Goal: Transaction & Acquisition: Subscribe to service/newsletter

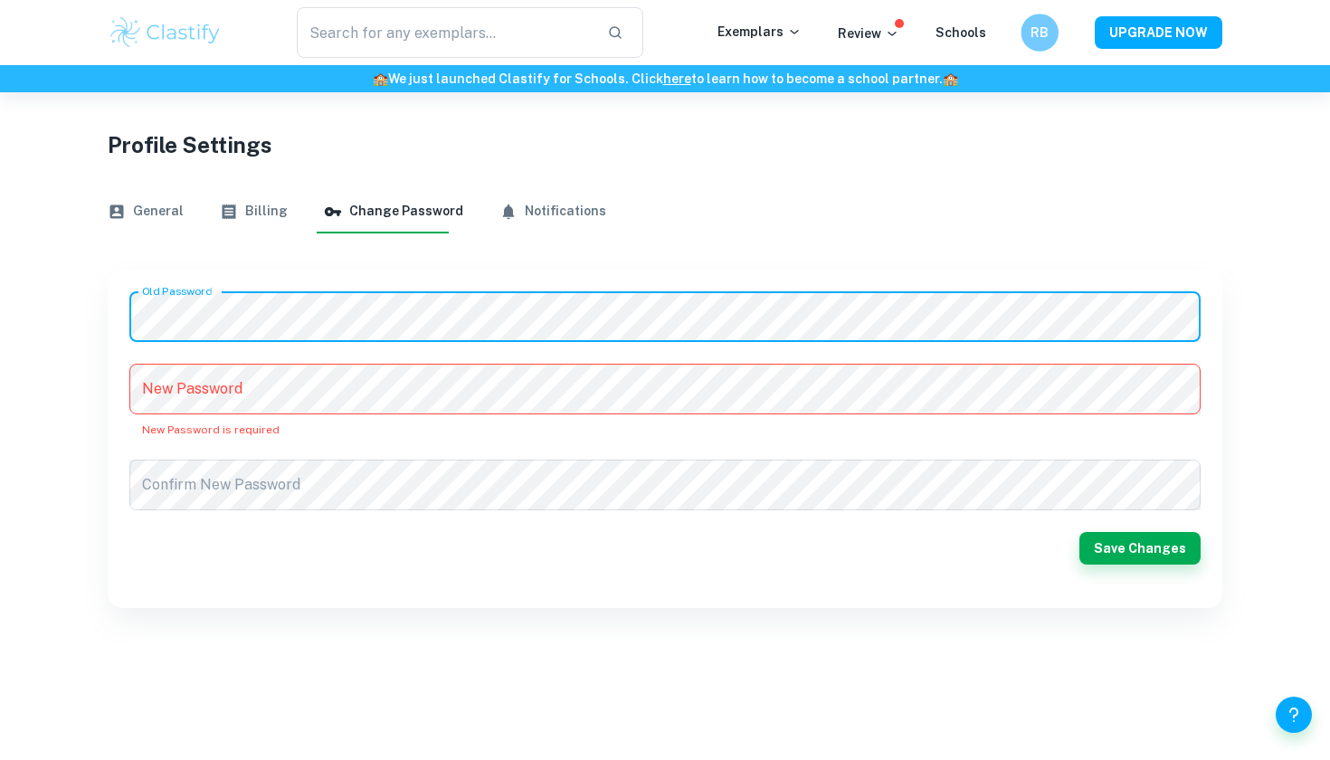
click at [1033, 45] on div "RB" at bounding box center [1040, 33] width 38 height 38
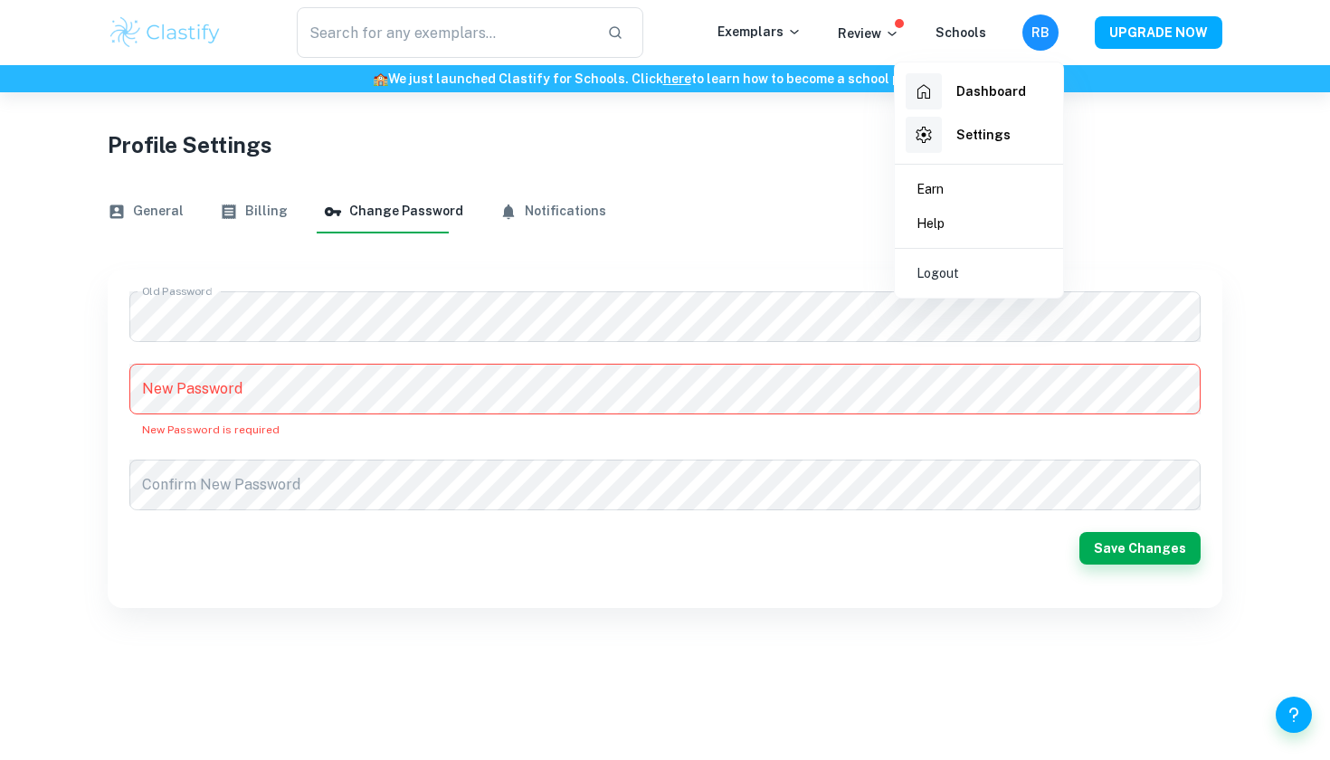
click at [1194, 183] on div at bounding box center [665, 380] width 1330 height 760
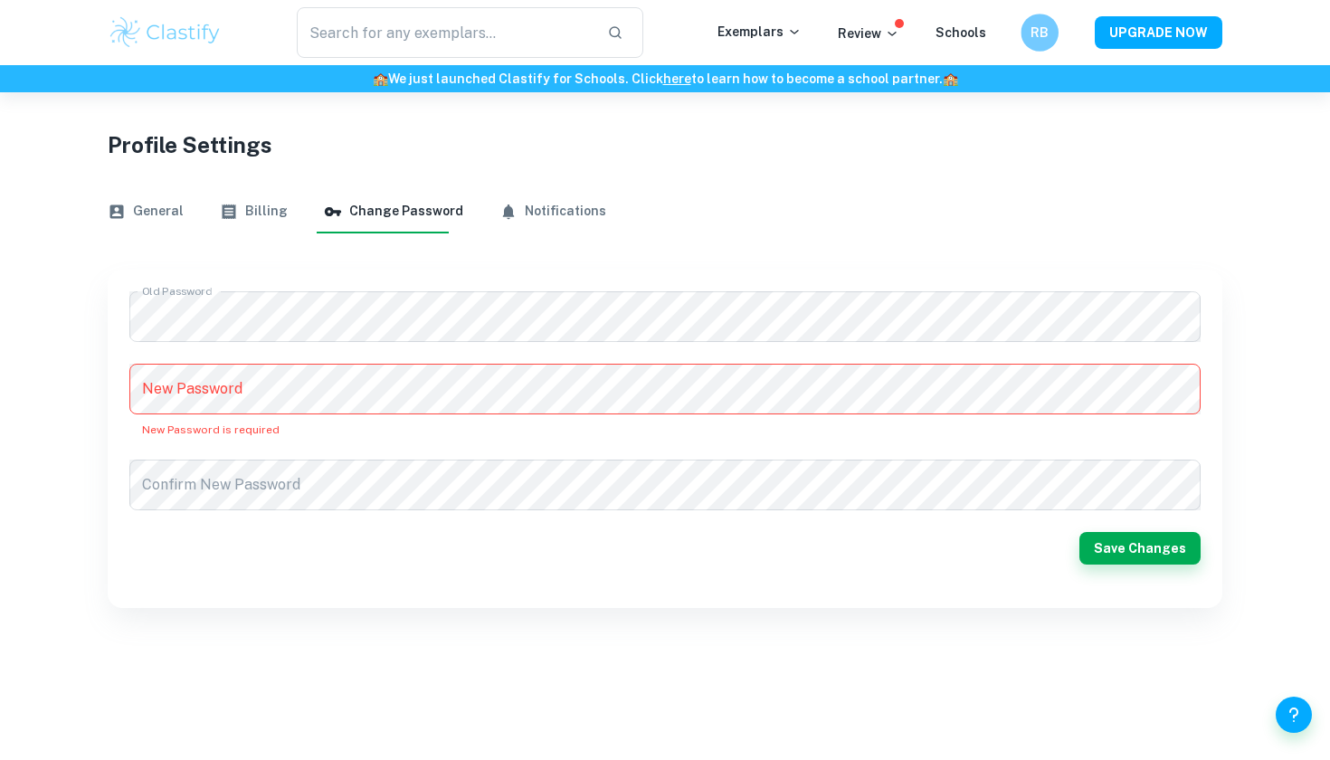
click at [1034, 32] on h6 "RB" at bounding box center [1040, 33] width 22 height 21
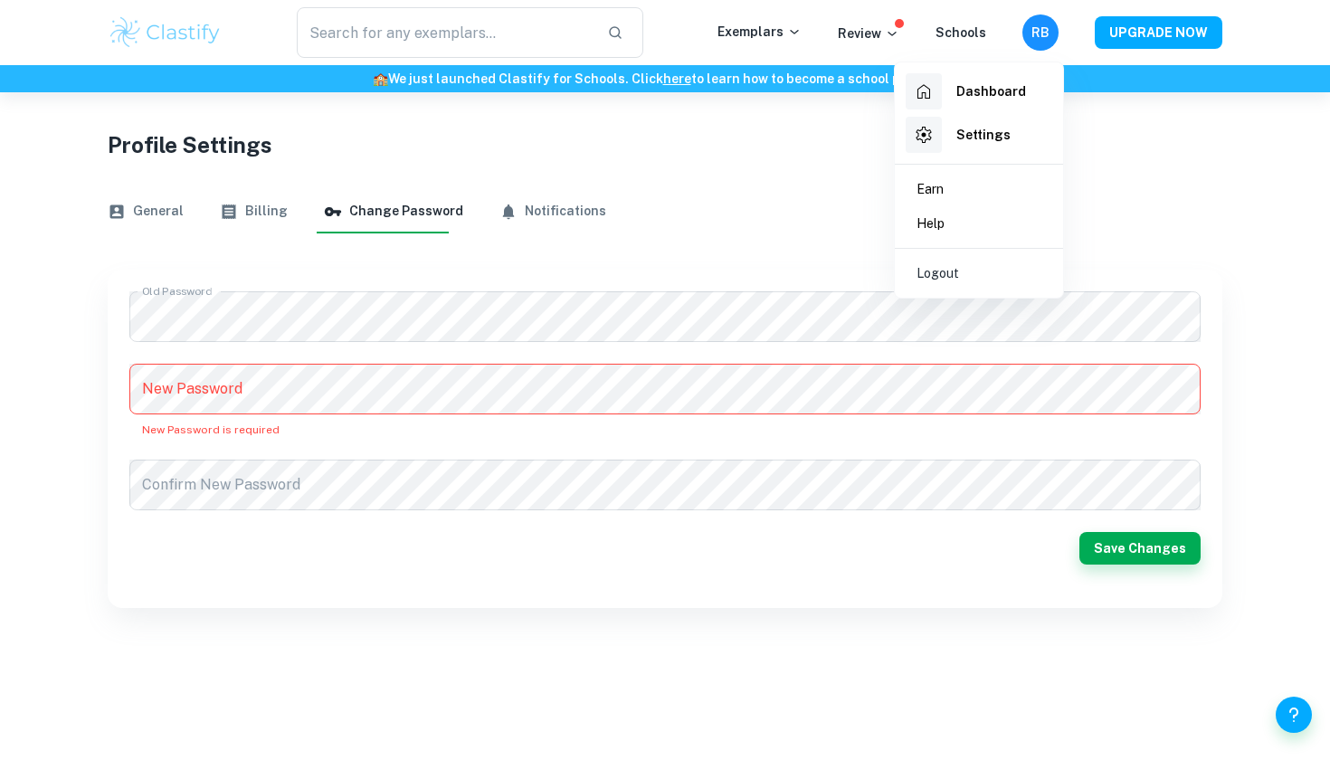
click at [999, 127] on h6 "Settings" at bounding box center [983, 135] width 54 height 20
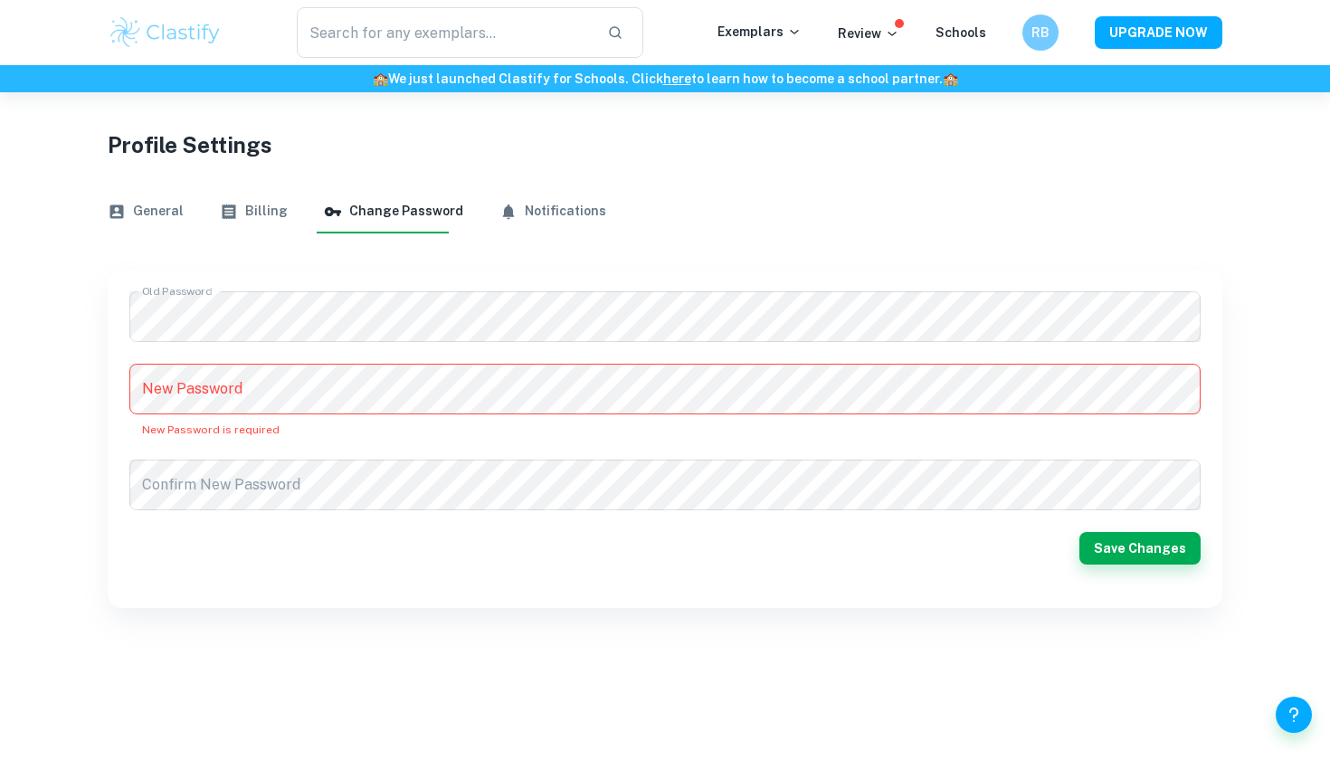
click at [143, 211] on button "General" at bounding box center [146, 211] width 76 height 43
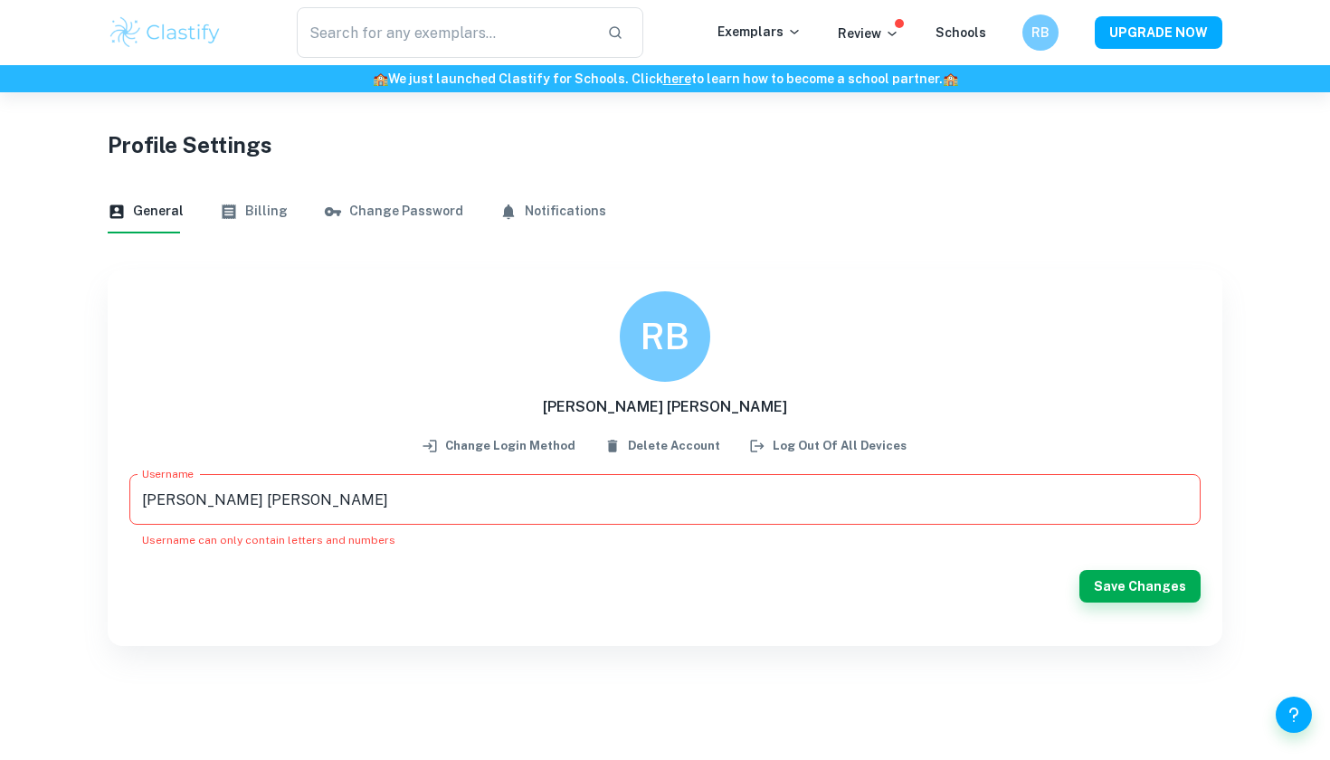
click at [247, 208] on button "Billing" at bounding box center [254, 211] width 68 height 43
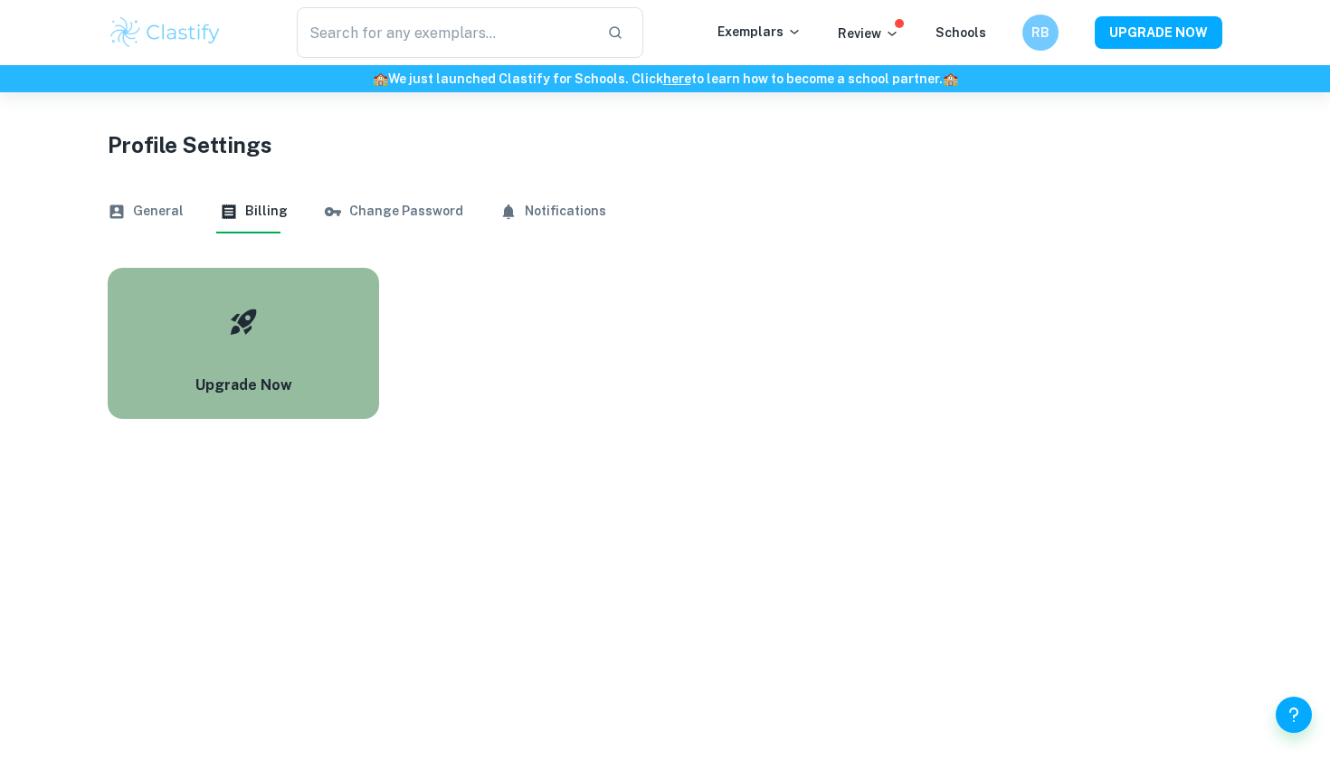
click at [341, 376] on button "Upgrade Now" at bounding box center [243, 343] width 271 height 151
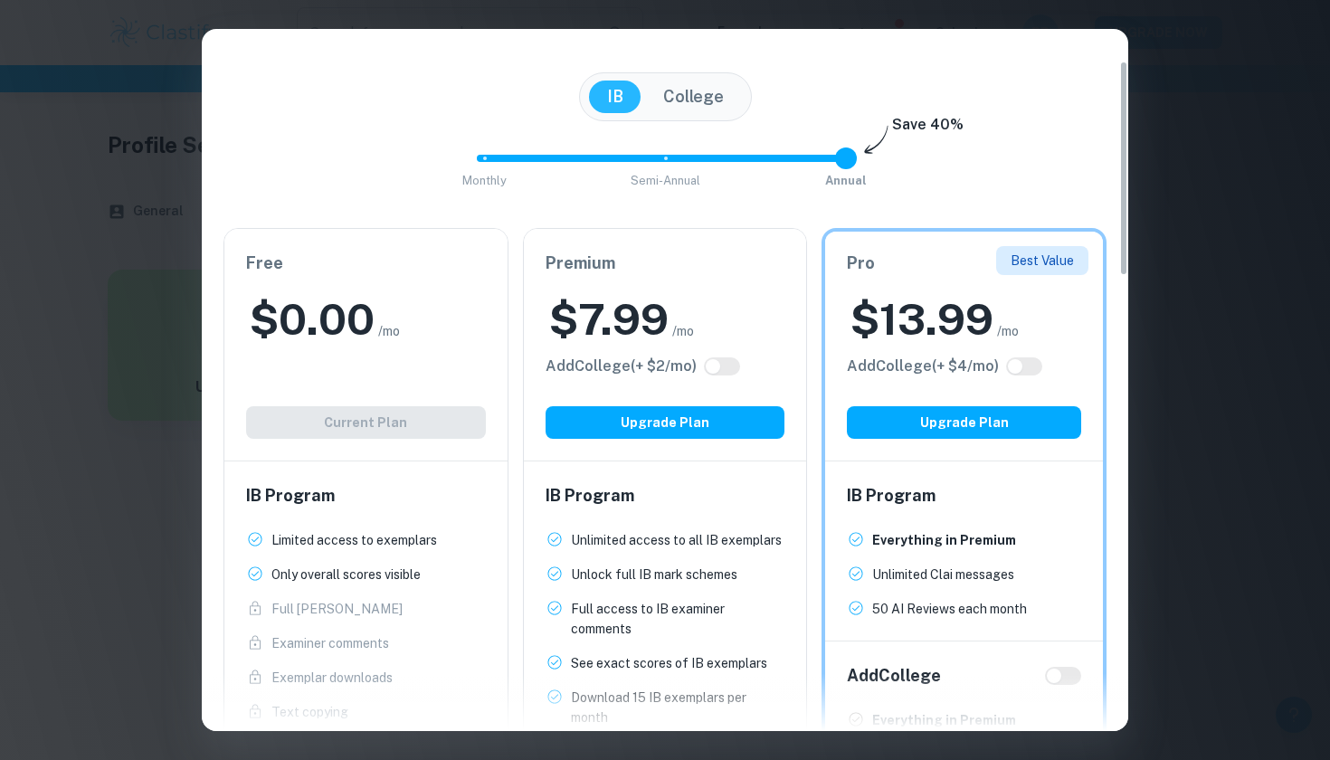
scroll to position [10, 0]
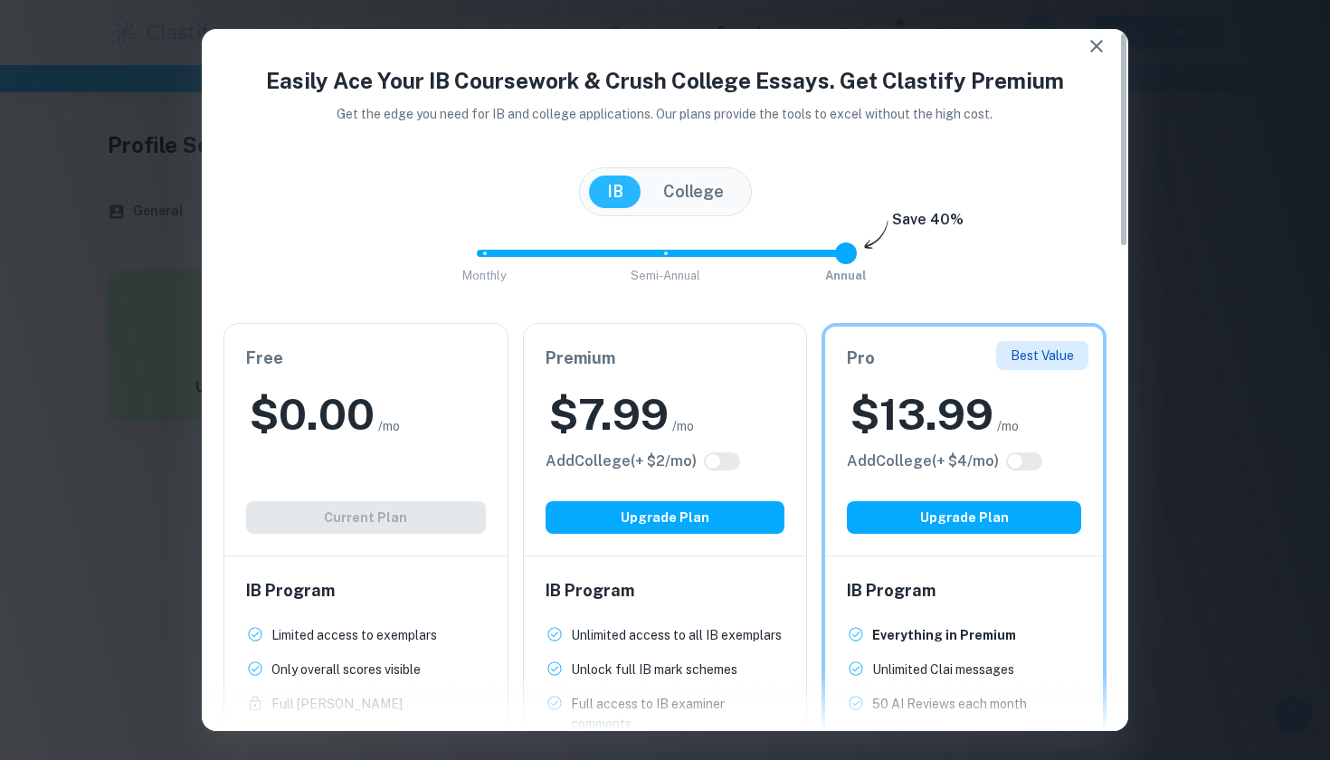
click at [707, 195] on button "College" at bounding box center [693, 192] width 97 height 33
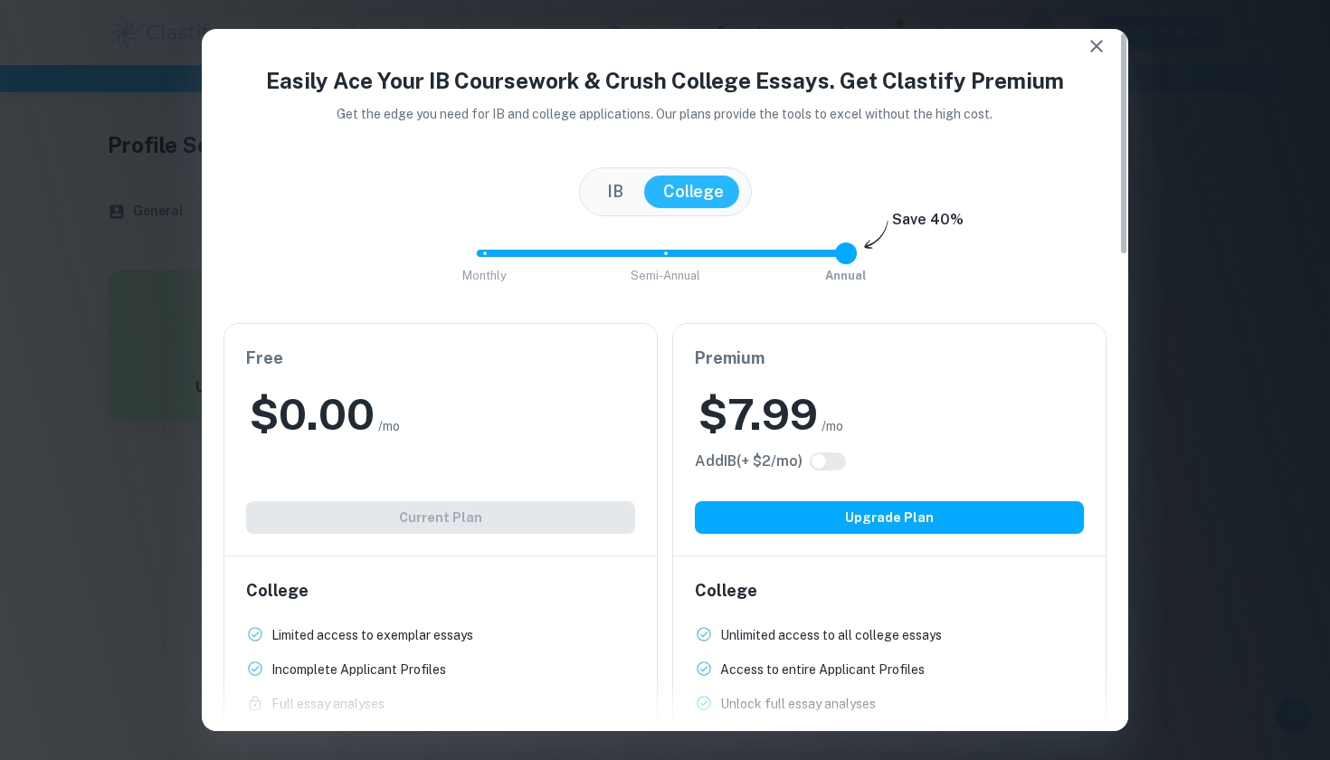
click at [617, 183] on button "IB" at bounding box center [615, 192] width 52 height 33
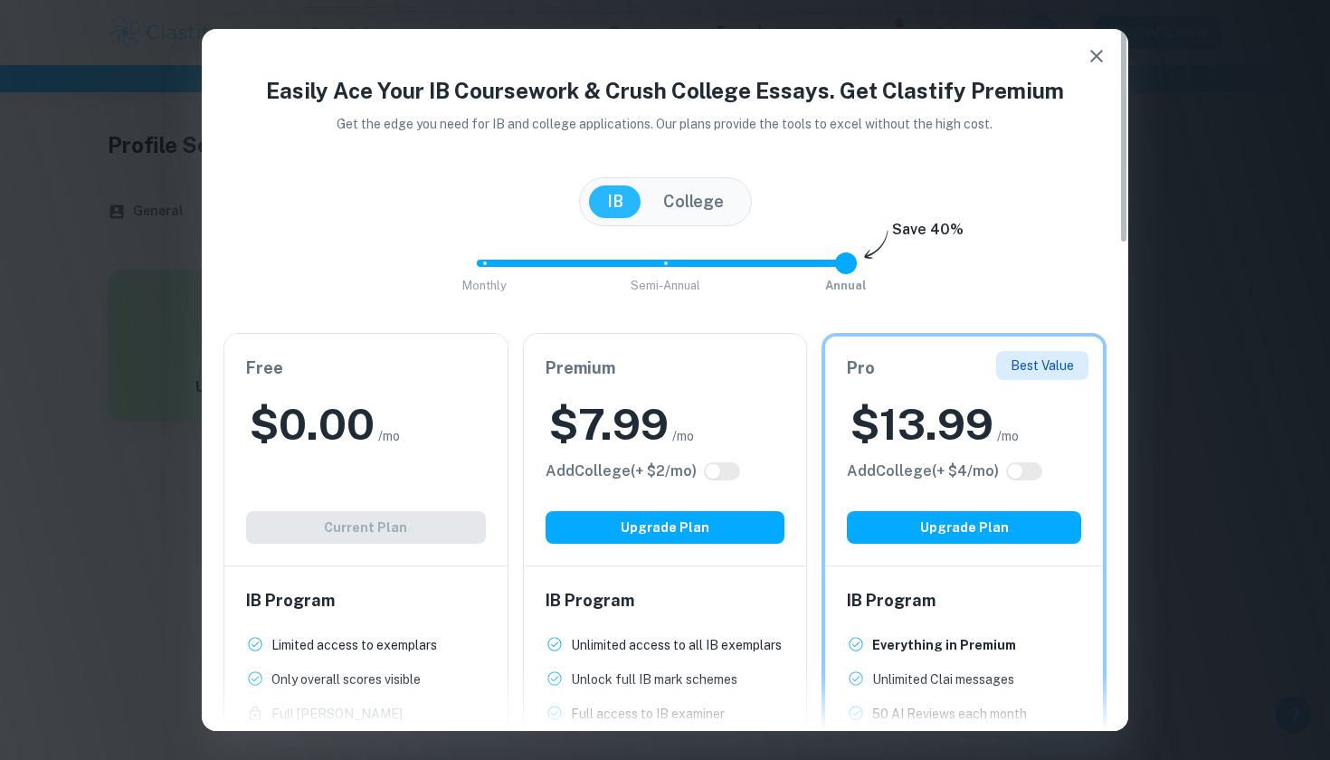
scroll to position [0, 0]
click at [701, 404] on div "$ 7.99 /mo" at bounding box center [666, 424] width 240 height 58
click at [487, 381] on div "Free $ 0.00 /mo Add College (+ $ 2 /mo) Current Plan" at bounding box center [365, 450] width 283 height 232
drag, startPoint x: 851, startPoint y: 260, endPoint x: 705, endPoint y: 261, distance: 146.6
click at [705, 261] on span "Monthly Semi-Annual Annual" at bounding box center [665, 263] width 362 height 31
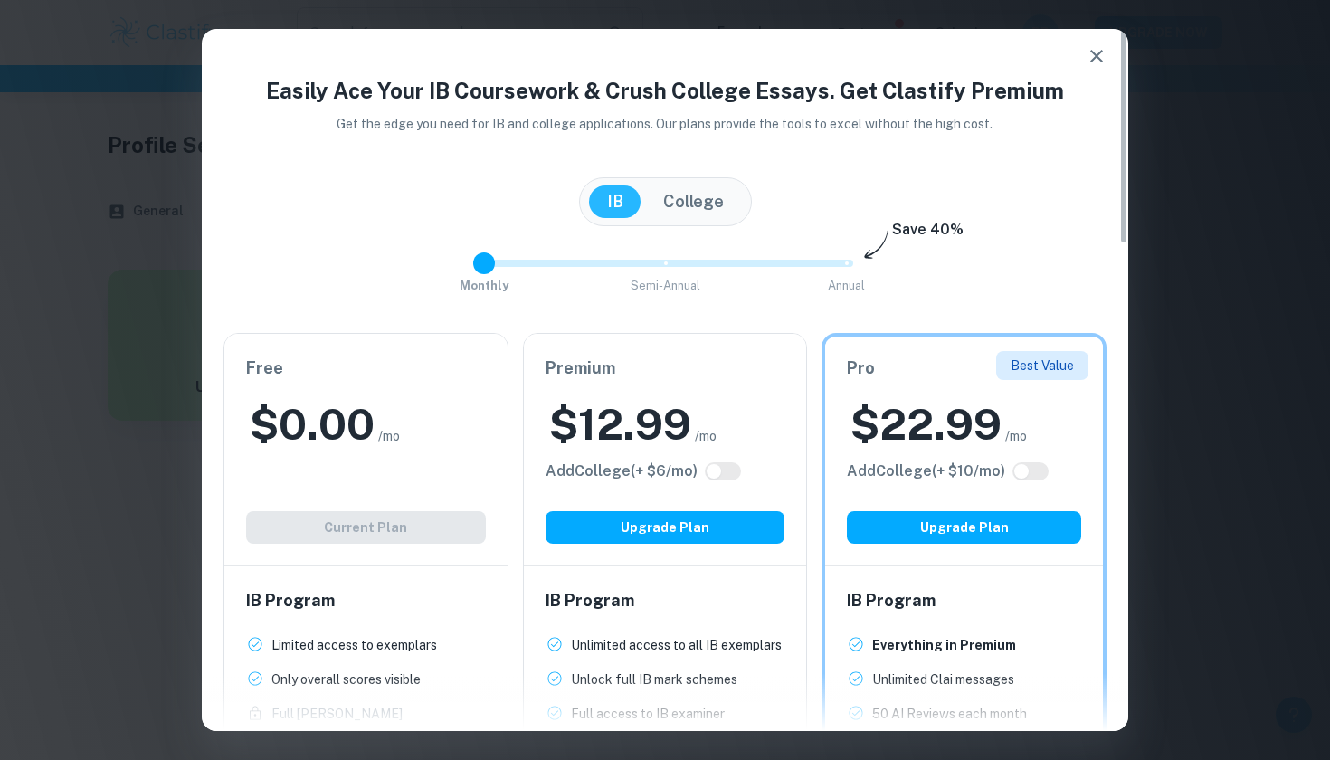
drag, startPoint x: 664, startPoint y: 262, endPoint x: 530, endPoint y: 262, distance: 133.9
click at [530, 262] on span "Monthly Semi-Annual Annual" at bounding box center [665, 263] width 362 height 31
drag, startPoint x: 486, startPoint y: 261, endPoint x: 613, endPoint y: 260, distance: 127.6
click at [613, 260] on span "Monthly Semi-Annual Annual" at bounding box center [665, 263] width 362 height 31
drag, startPoint x: 661, startPoint y: 261, endPoint x: 482, endPoint y: 260, distance: 179.1
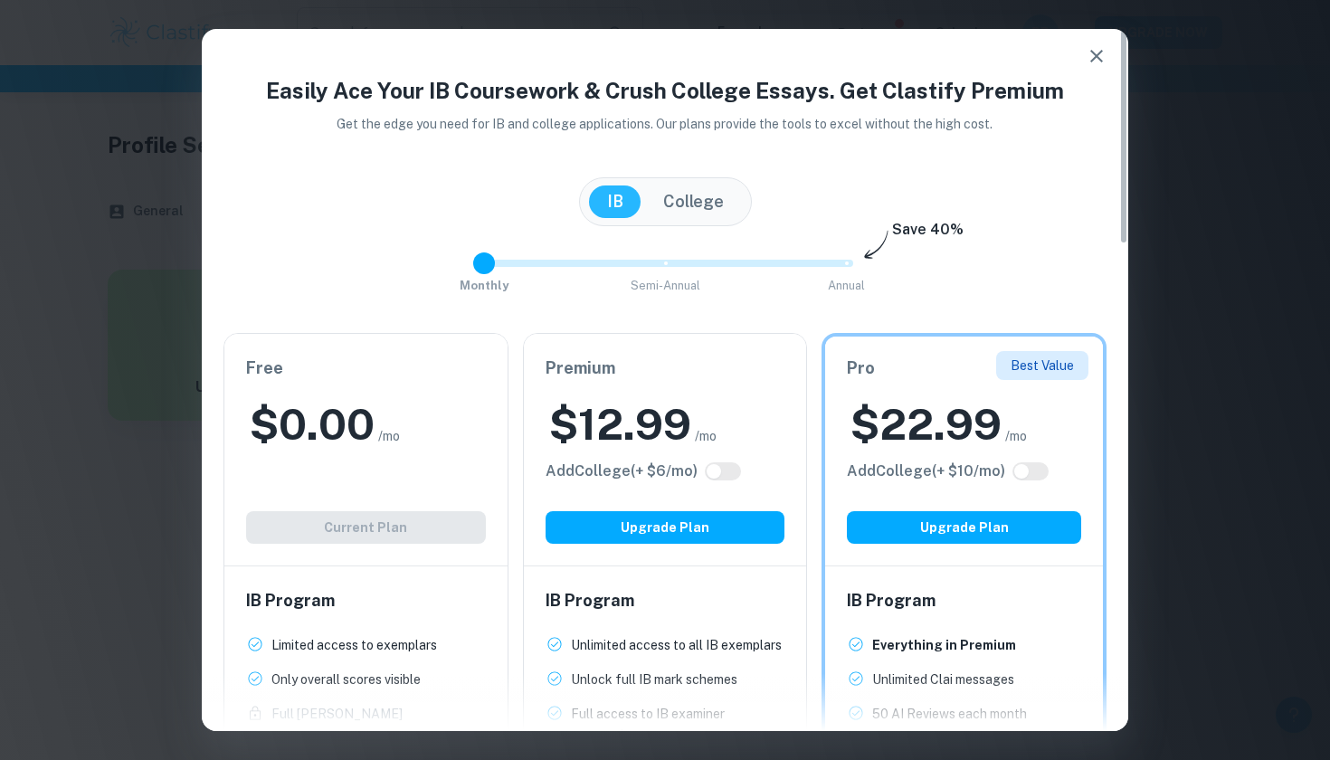
click at [482, 260] on span at bounding box center [484, 263] width 22 height 22
click at [666, 261] on span at bounding box center [666, 263] width 4 height 4
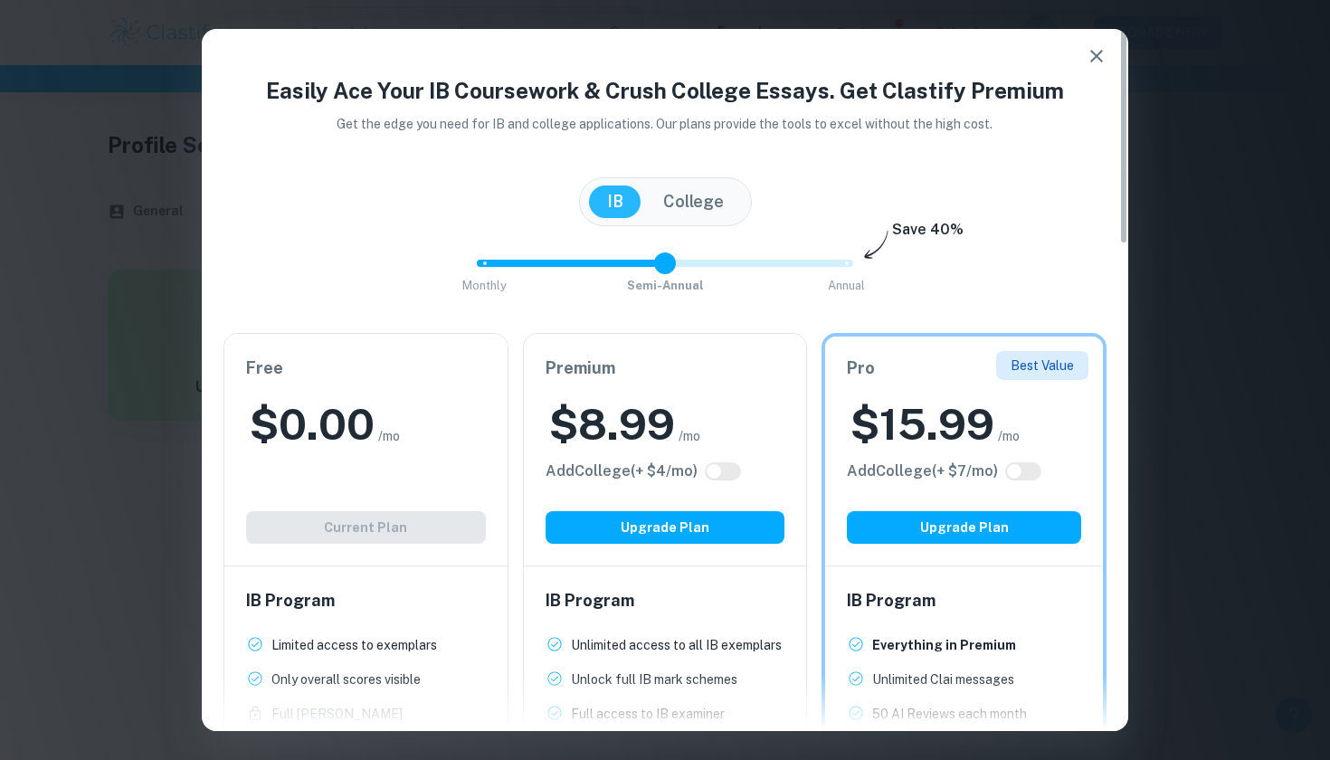
click at [846, 266] on span at bounding box center [665, 263] width 376 height 7
click at [658, 261] on span at bounding box center [567, 263] width 181 height 7
type input "2"
click at [843, 268] on span "Monthly Semi-Annual Annual" at bounding box center [665, 263] width 362 height 31
